Goal: Information Seeking & Learning: Learn about a topic

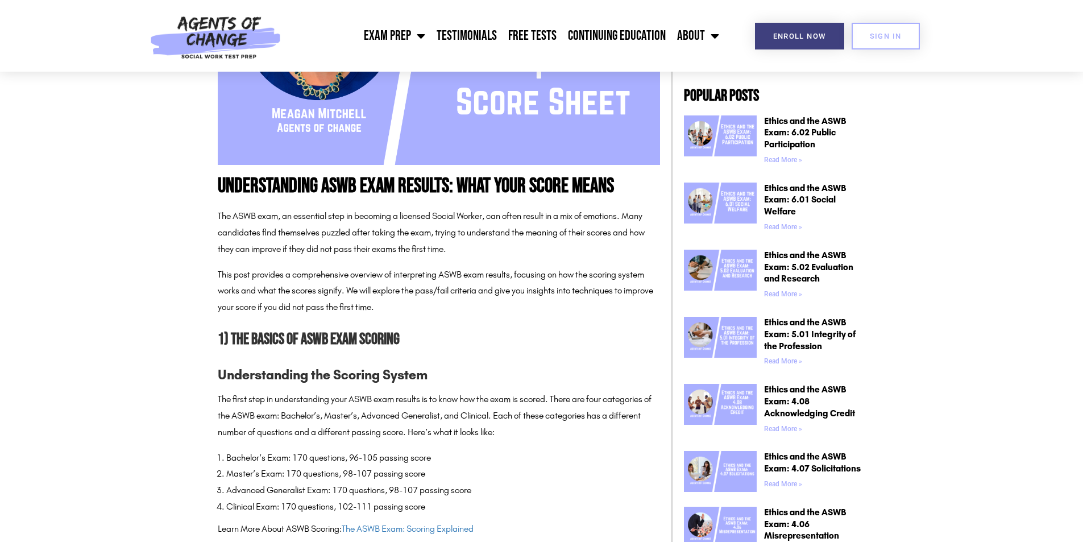
scroll to position [607, 0]
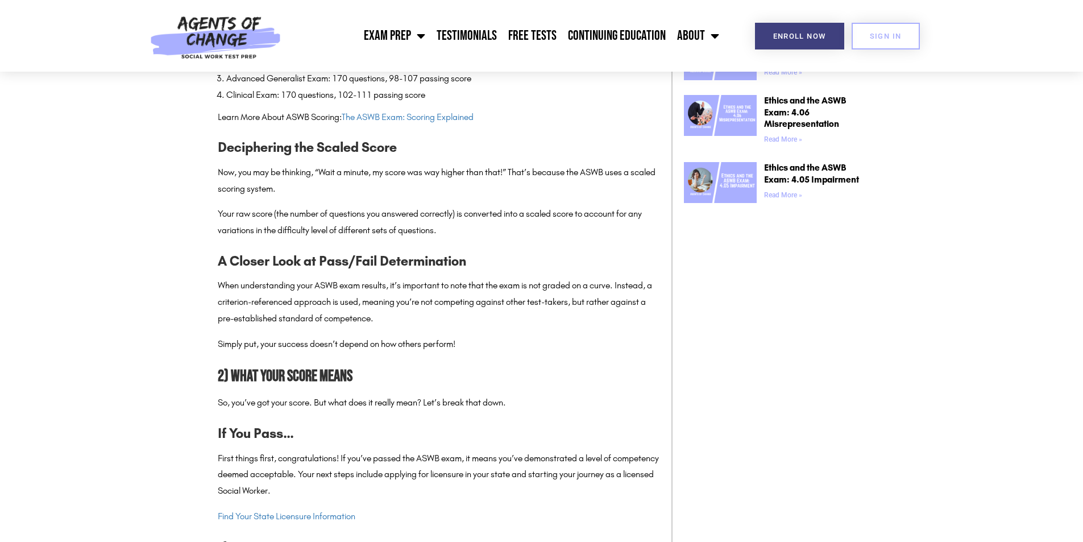
scroll to position [910, 0]
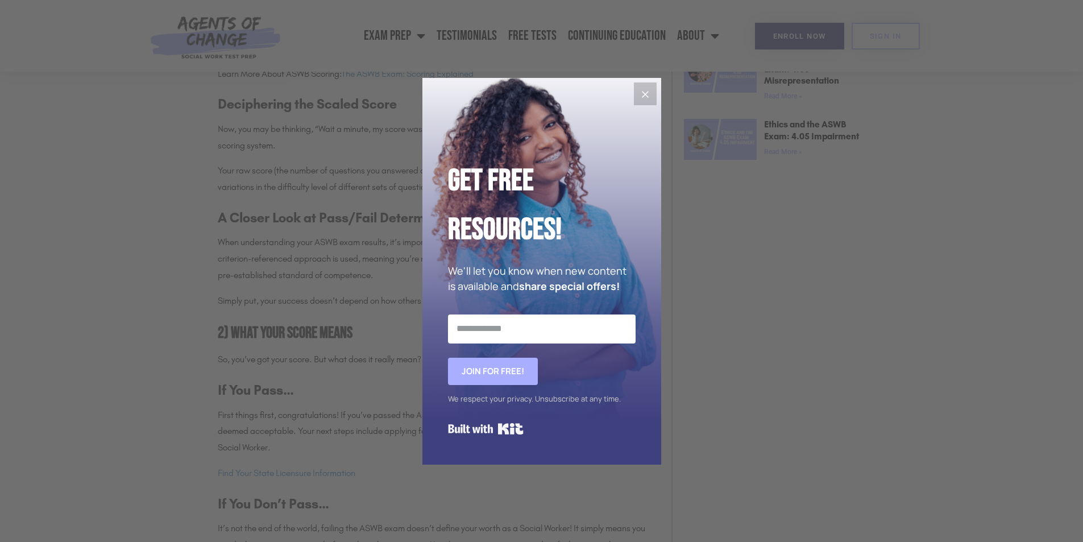
click at [642, 96] on icon "Close" at bounding box center [645, 95] width 14 height 14
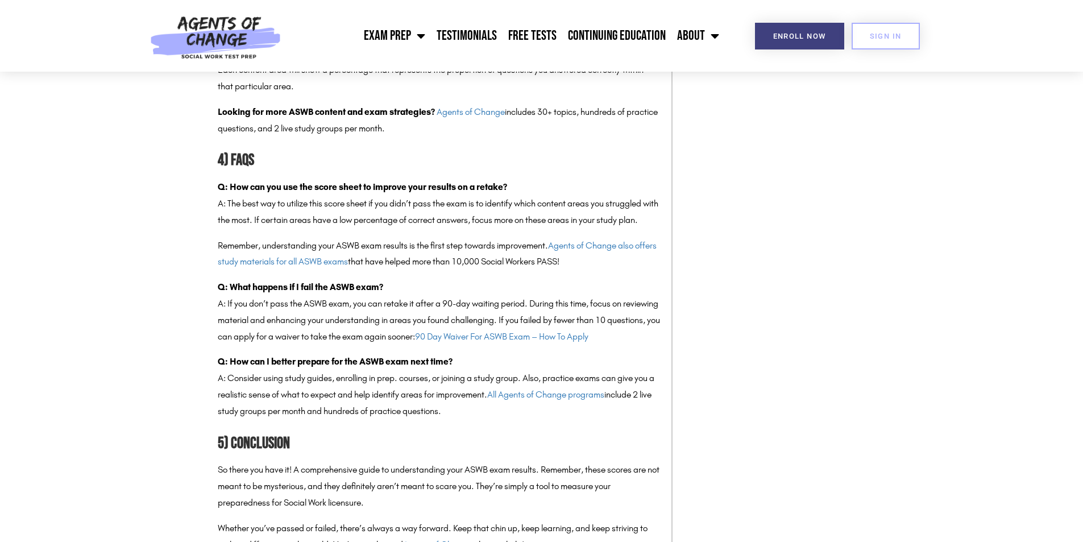
scroll to position [2274, 0]
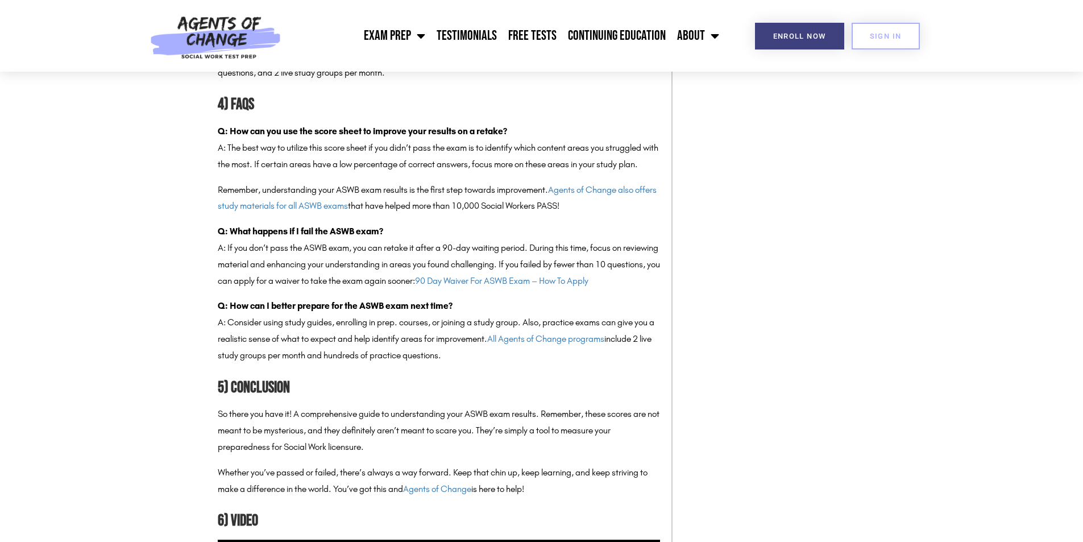
click at [648, 123] on p "Q: How can you use the score sheet to improve your results on a retake? A: The …" at bounding box center [439, 147] width 442 height 49
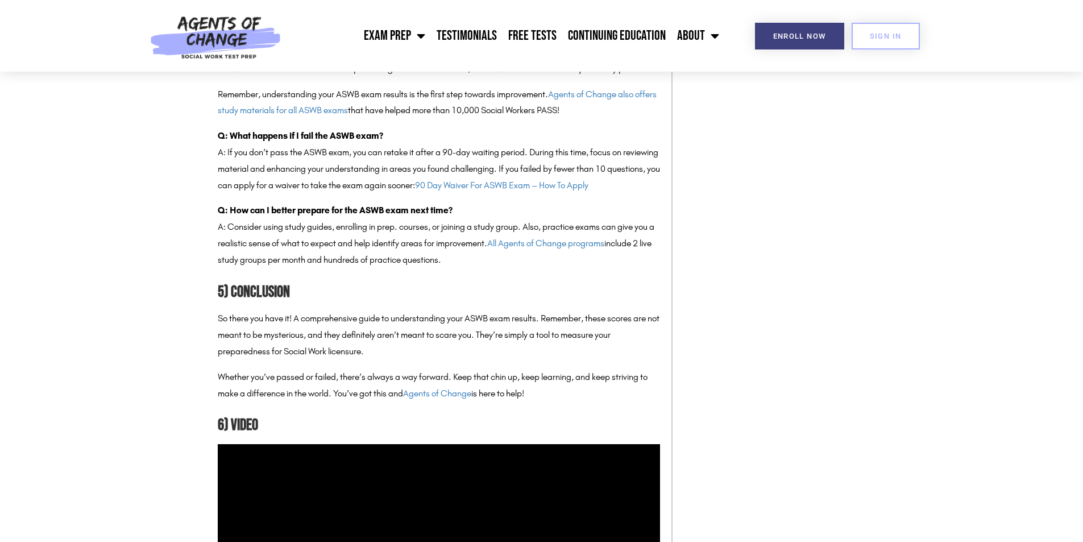
scroll to position [2426, 0]
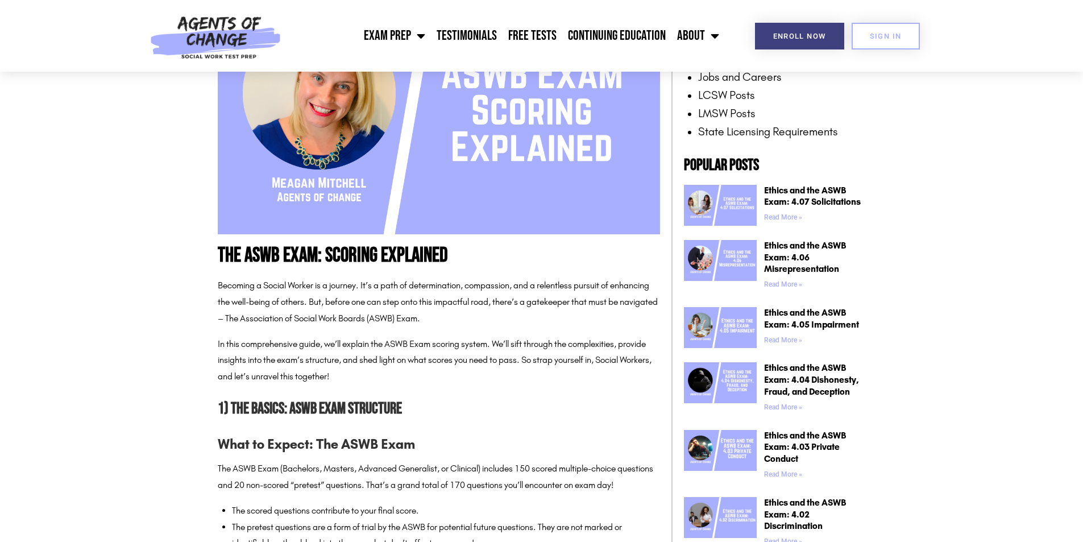
scroll to position [455, 0]
